Goal: Task Accomplishment & Management: Complete application form

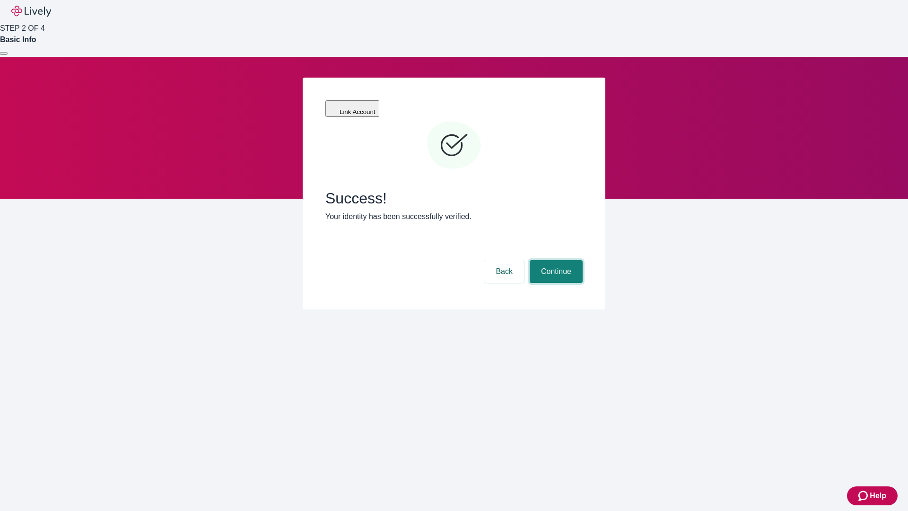
click at [555, 260] on button "Continue" at bounding box center [556, 271] width 53 height 23
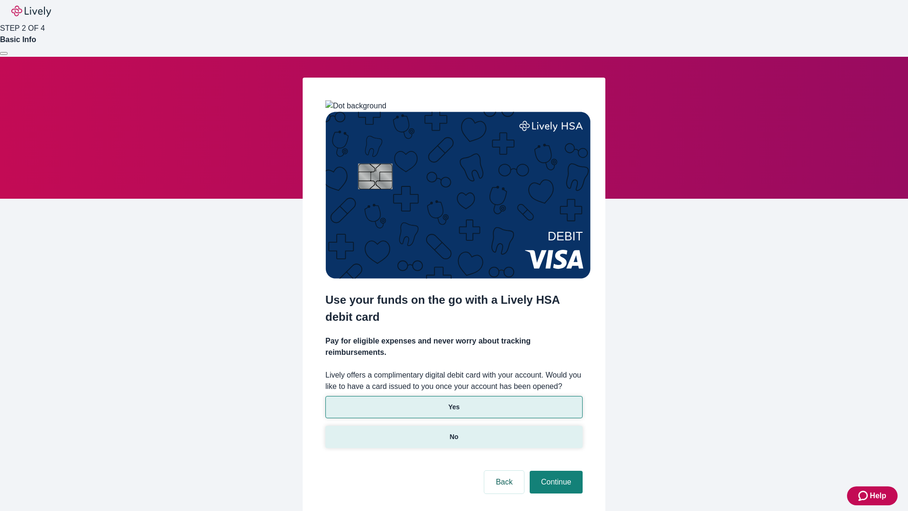
click at [454, 432] on p "No" at bounding box center [454, 437] width 9 height 10
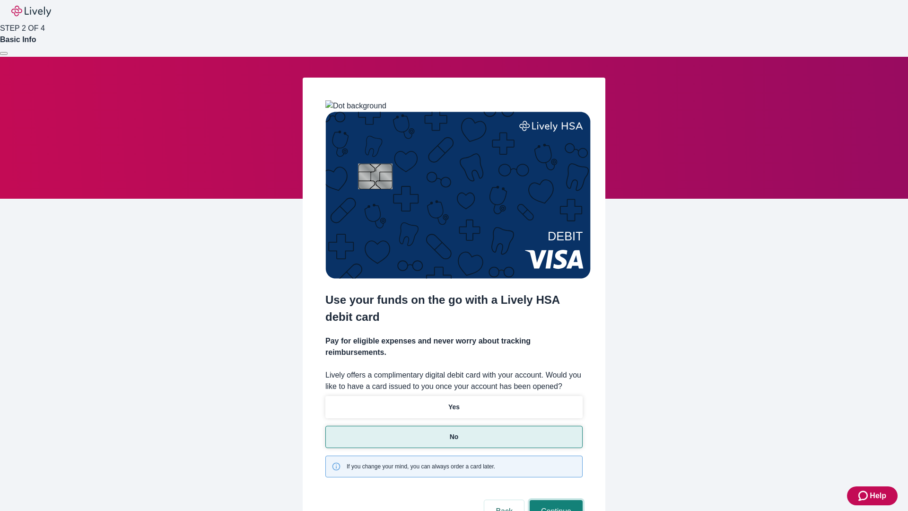
click at [555, 500] on button "Continue" at bounding box center [556, 511] width 53 height 23
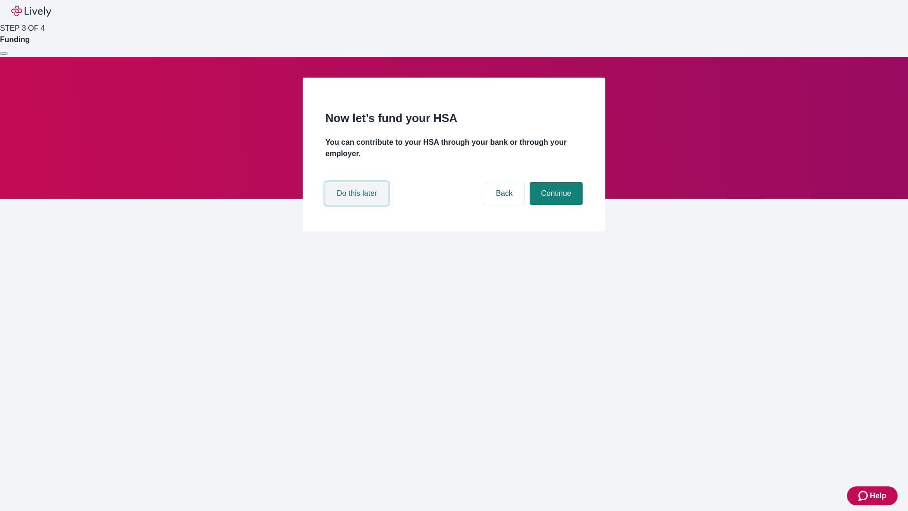
click at [358, 205] on button "Do this later" at bounding box center [356, 193] width 63 height 23
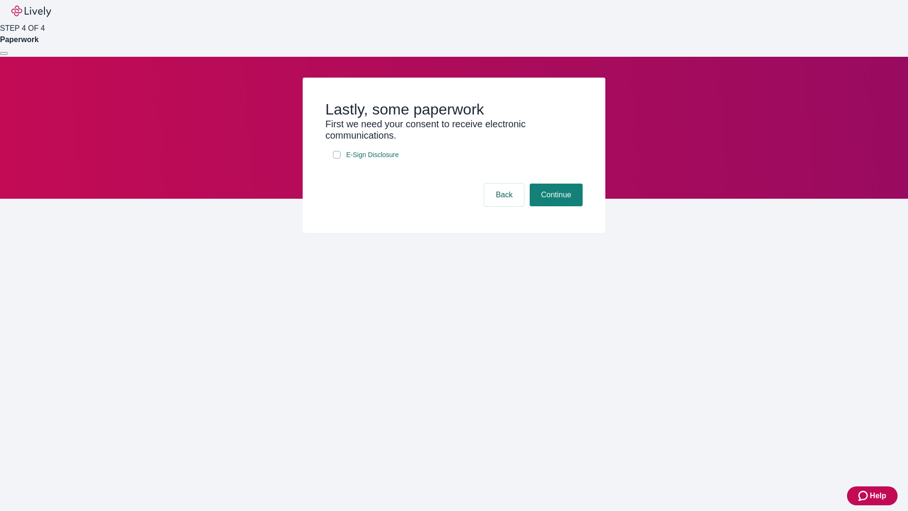
click at [337, 158] on input "E-Sign Disclosure" at bounding box center [337, 155] width 8 height 8
checkbox input "true"
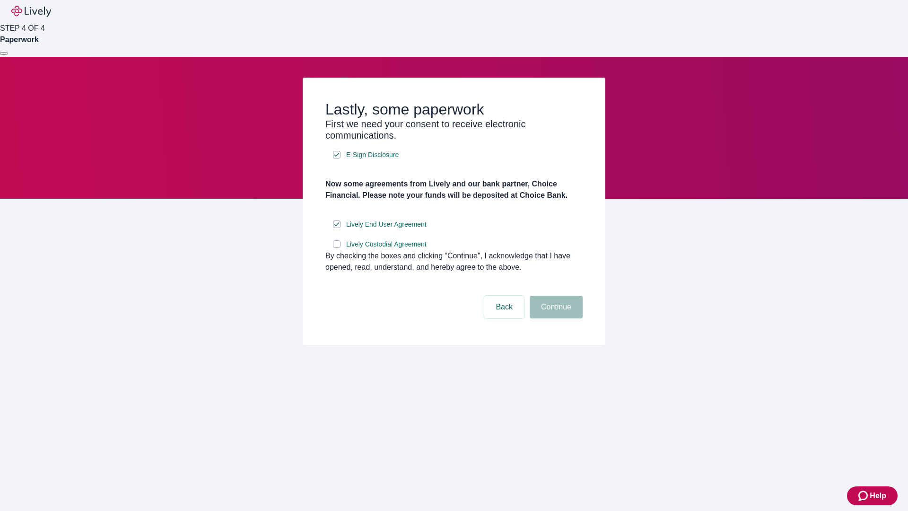
click at [337, 248] on input "Lively Custodial Agreement" at bounding box center [337, 244] width 8 height 8
checkbox input "true"
click at [555, 318] on button "Continue" at bounding box center [556, 307] width 53 height 23
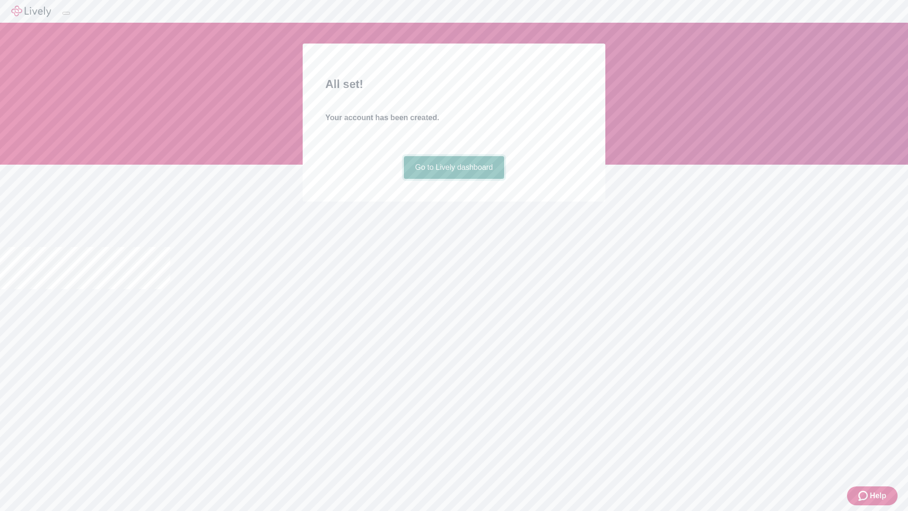
click at [454, 179] on link "Go to Lively dashboard" at bounding box center [454, 167] width 101 height 23
